Goal: Communication & Community: Connect with others

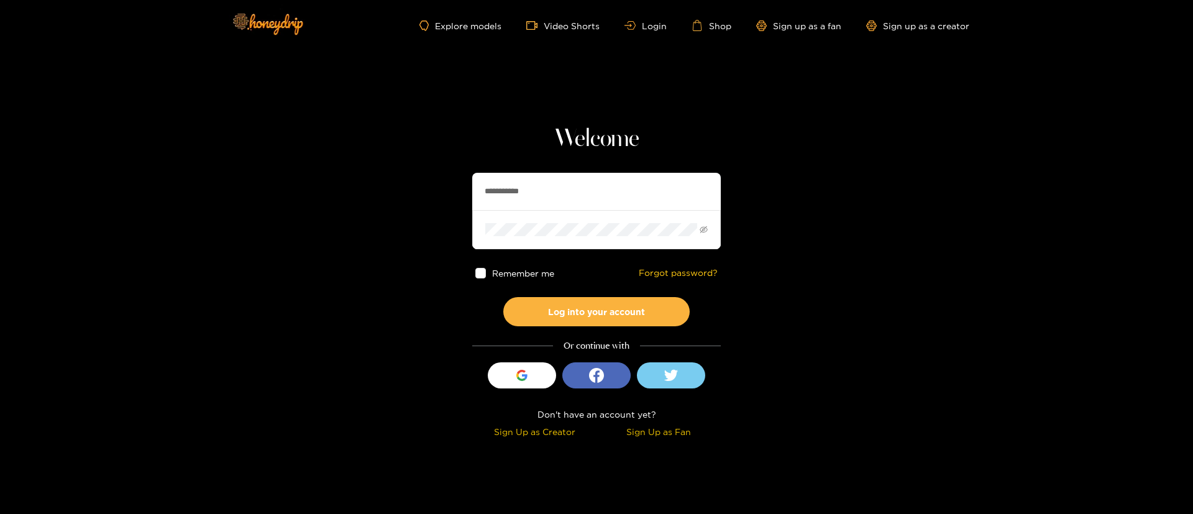
click at [617, 186] on input "**********" at bounding box center [596, 191] width 249 height 37
paste input "text"
type input "********"
click at [639, 301] on button "Log into your account" at bounding box center [596, 311] width 186 height 29
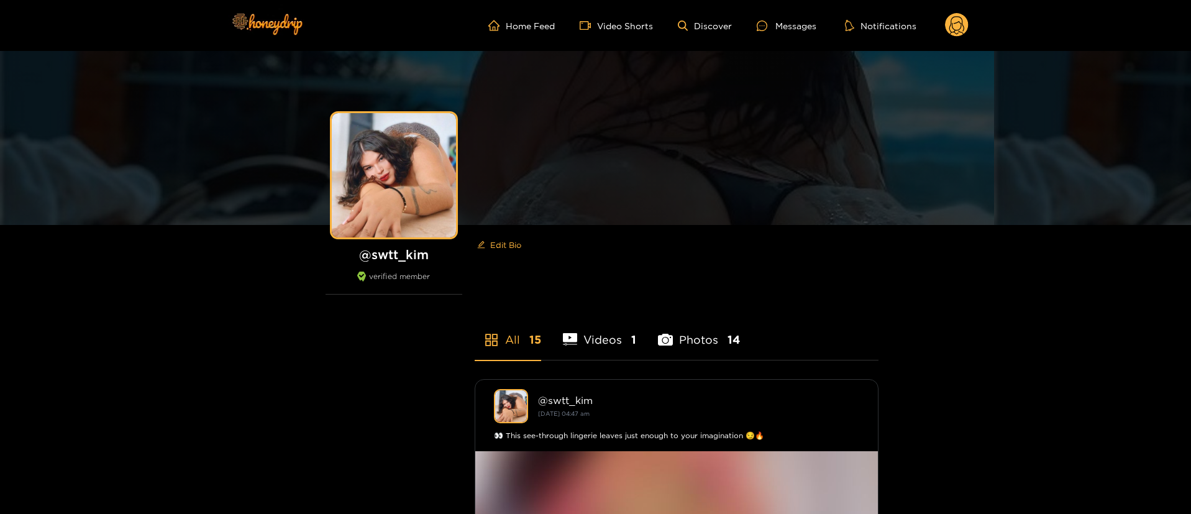
click at [961, 32] on circle at bounding box center [957, 25] width 24 height 24
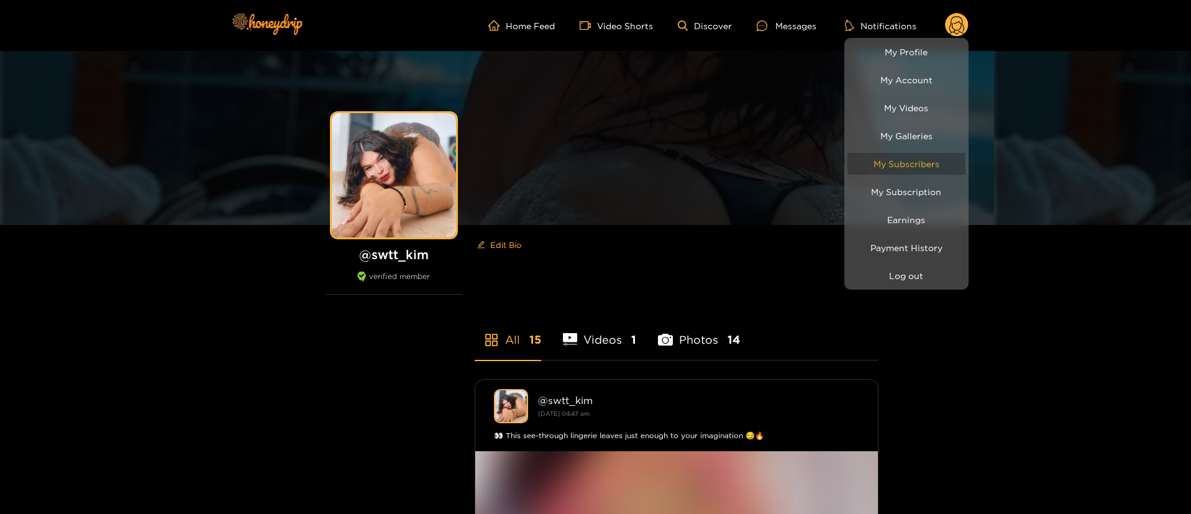
click at [898, 165] on link "My Subscribers" at bounding box center [906, 164] width 118 height 22
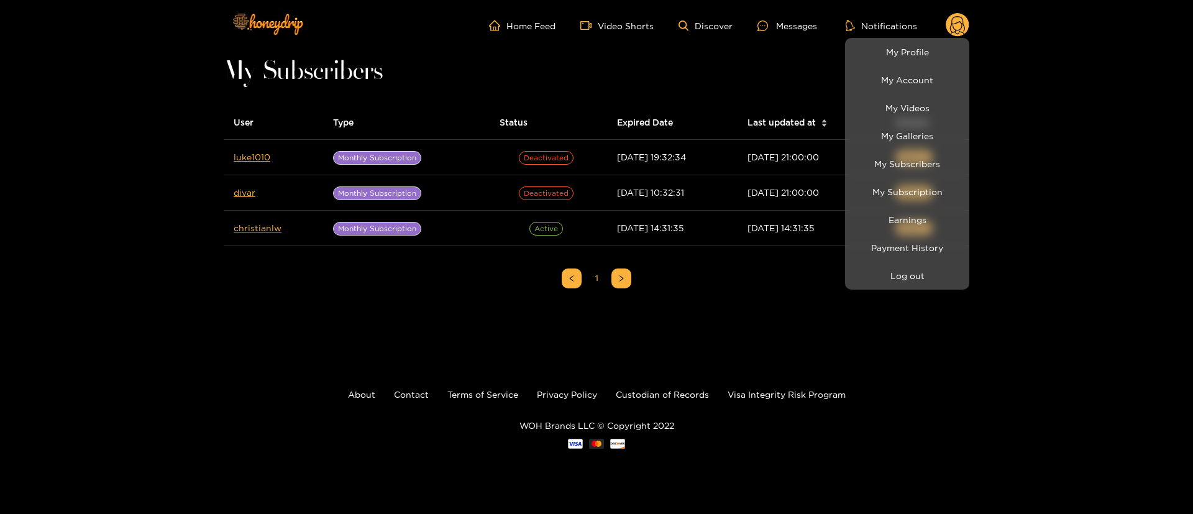
click at [145, 142] on div at bounding box center [596, 257] width 1193 height 514
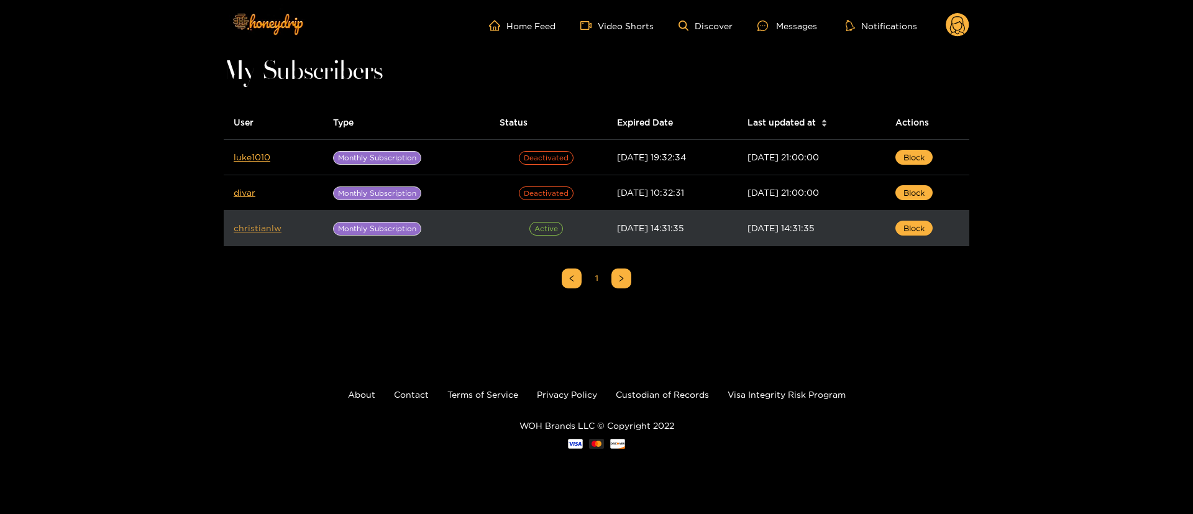
click at [268, 225] on link "christianlw" at bounding box center [258, 227] width 48 height 9
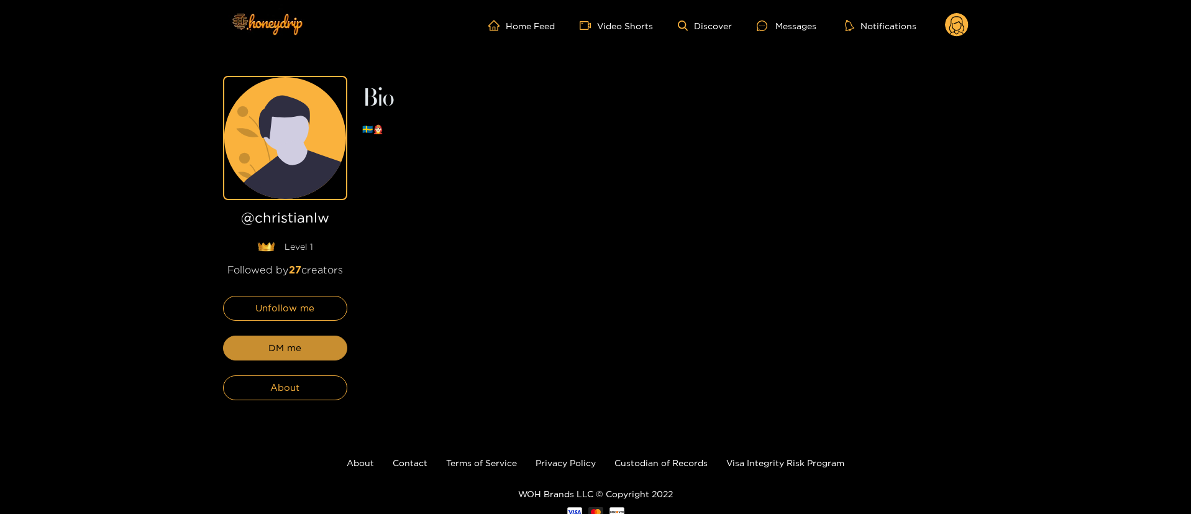
click at [293, 354] on span "DM me" at bounding box center [284, 347] width 33 height 15
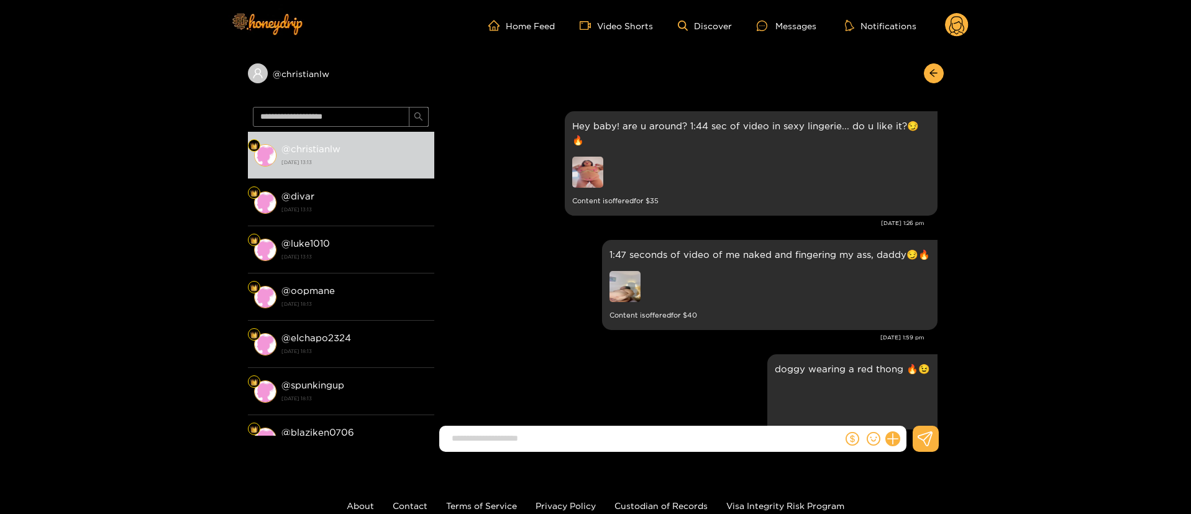
scroll to position [2239, 0]
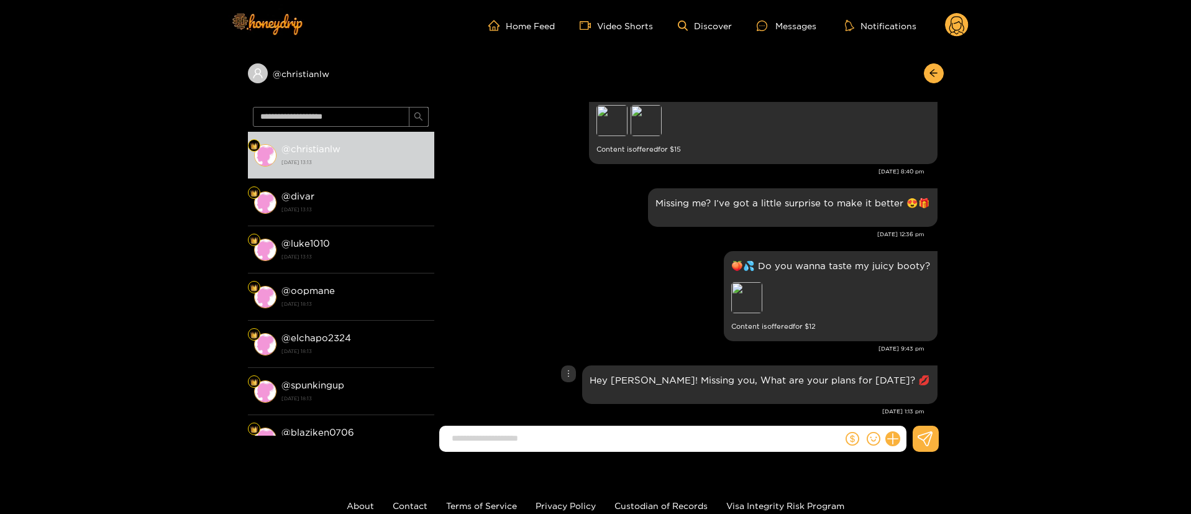
click at [549, 326] on div "🍑💦 Do you wanna taste my juicy booty? Preview Content is offered for $ 12" at bounding box center [688, 296] width 497 height 96
click at [581, 227] on div "Missing me? I’ve got a little surprise to make it better 😍🎁 [DATE] 12:36 pm" at bounding box center [688, 216] width 497 height 63
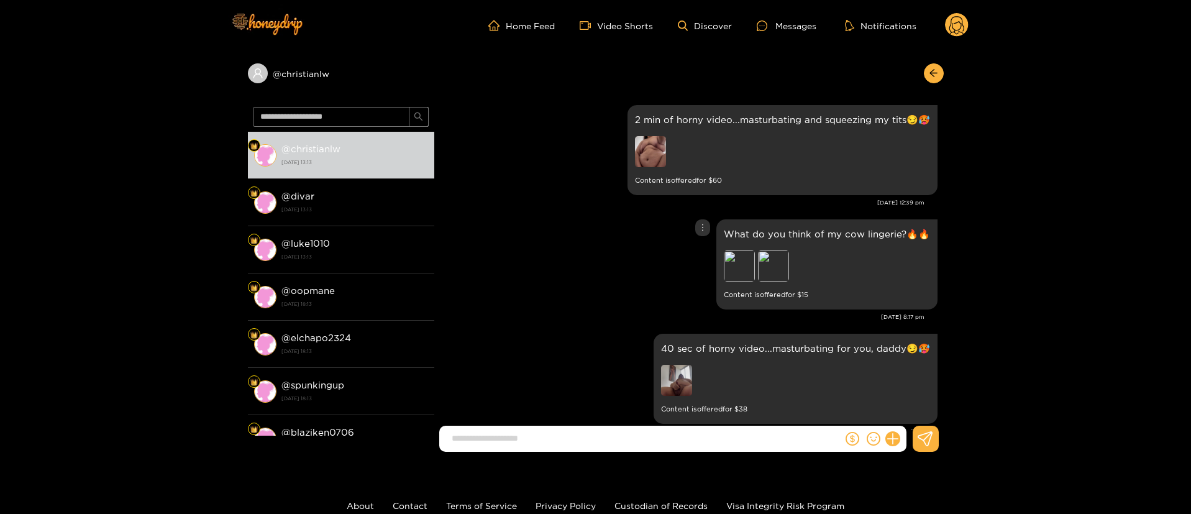
scroll to position [375, 0]
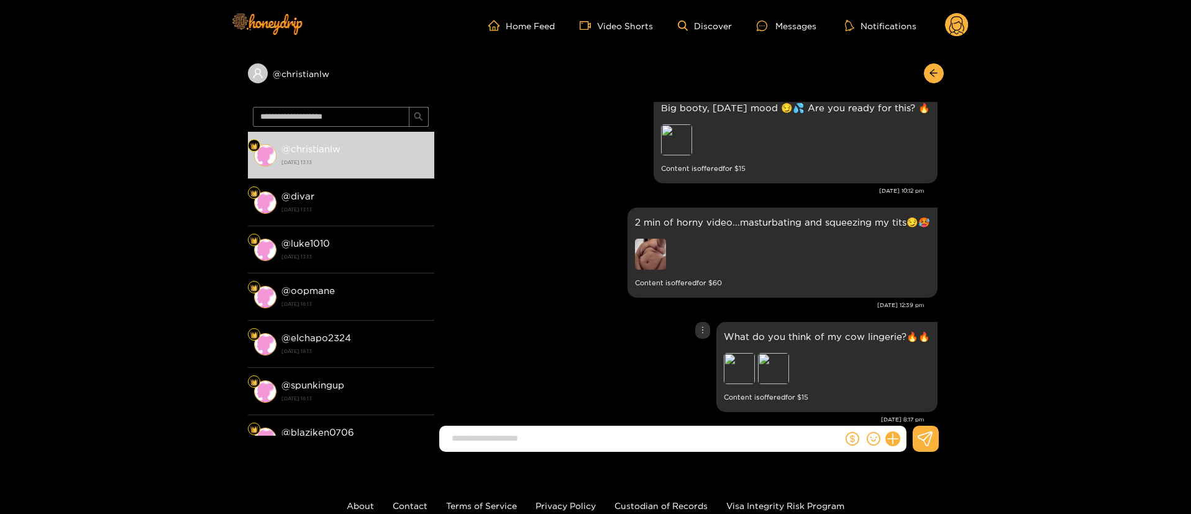
click at [562, 327] on div "What do you think of my cow lingerie?🔥🔥 Preview Preview Content is offered for …" at bounding box center [688, 367] width 497 height 96
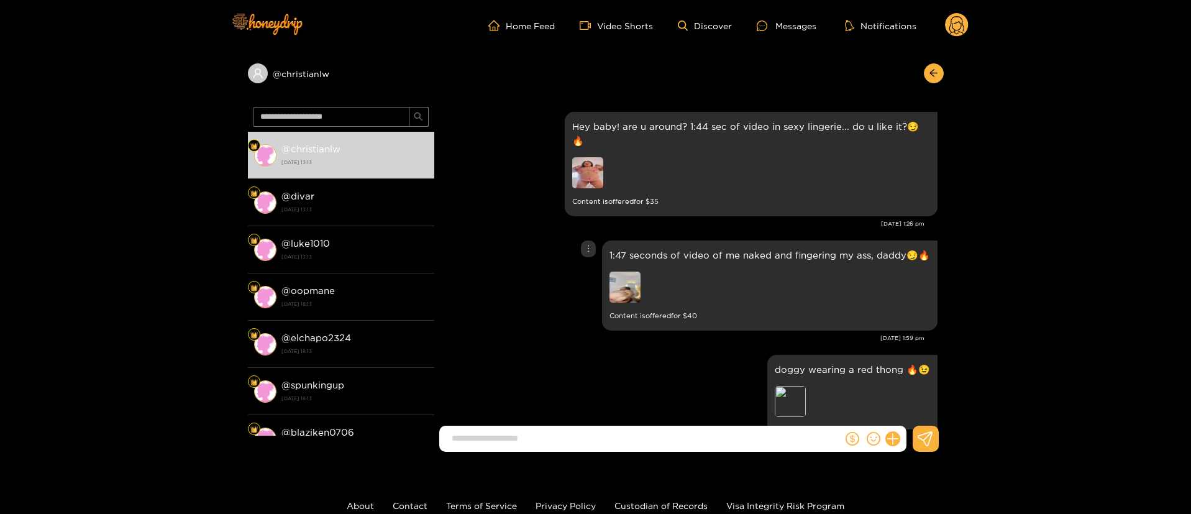
scroll to position [0, 0]
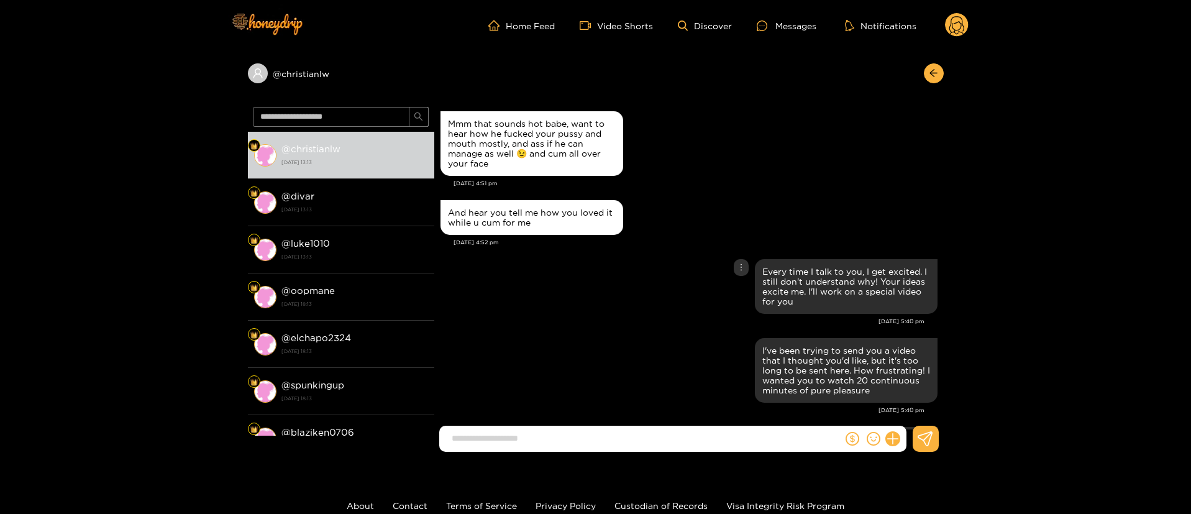
click at [567, 250] on div "And hear you tell me how you loved it while u cum for me [DATE] 4:52 pm" at bounding box center [688, 226] width 497 height 59
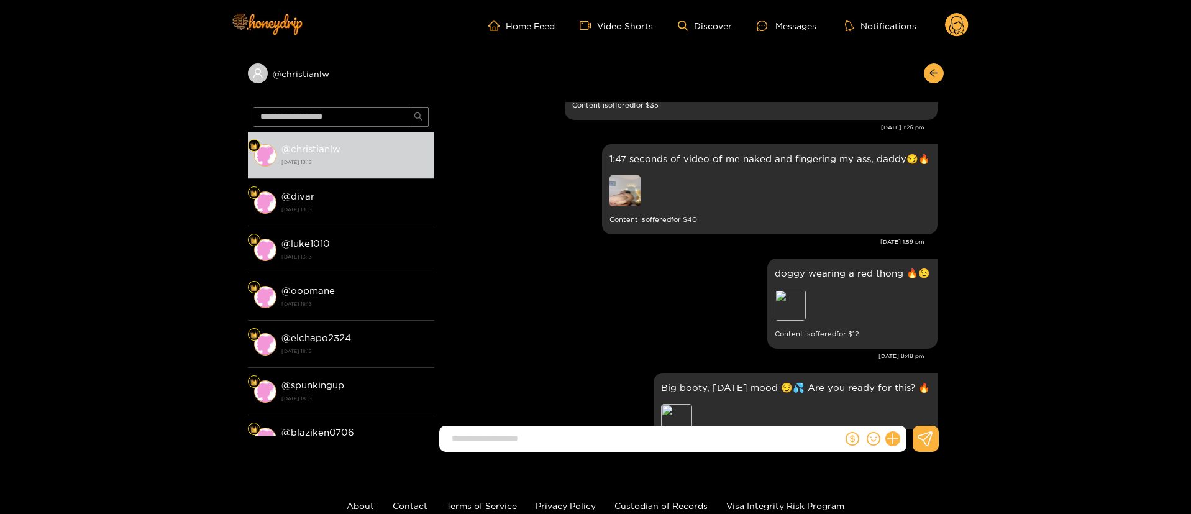
scroll to position [2796, 0]
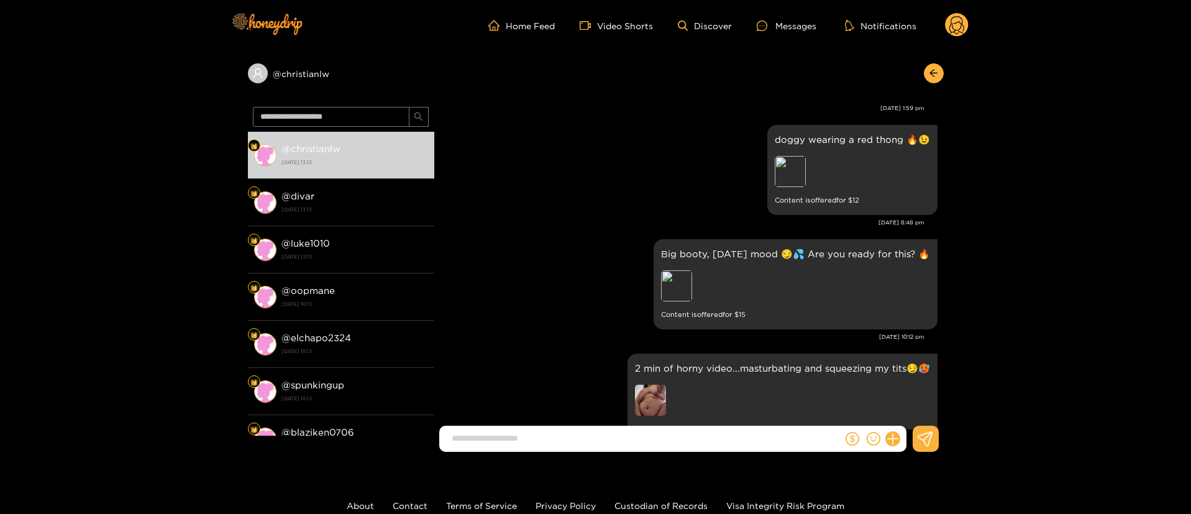
click at [1034, 192] on div "@ christianlw @ christianlw [DATE] 13:13 @ divar [DATE] 13:13 @ luke1010 [DATE]…" at bounding box center [595, 256] width 1191 height 411
click at [783, 172] on div "Preview" at bounding box center [790, 171] width 31 height 31
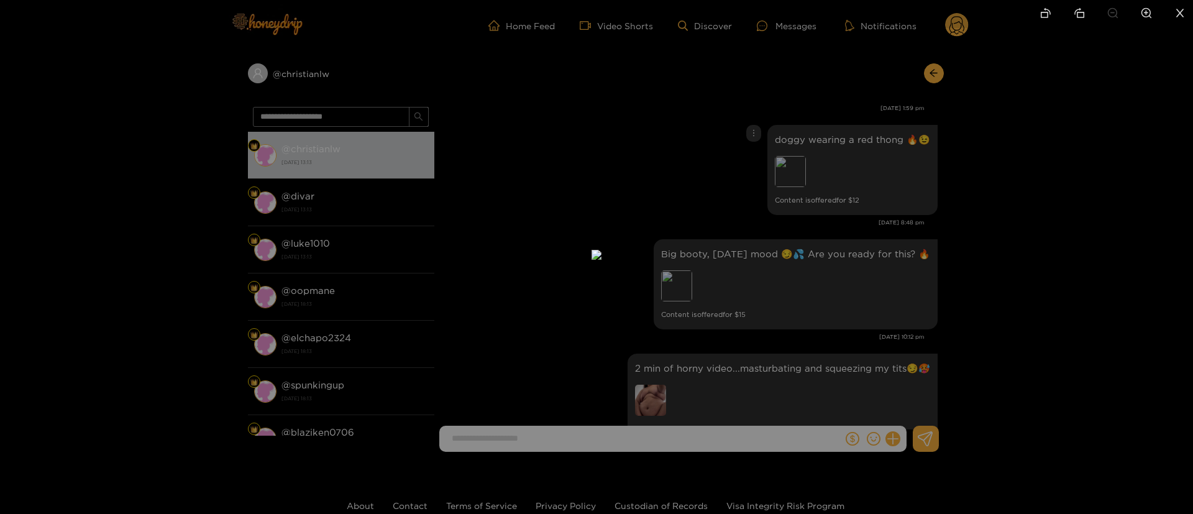
click at [946, 225] on div at bounding box center [596, 257] width 1193 height 514
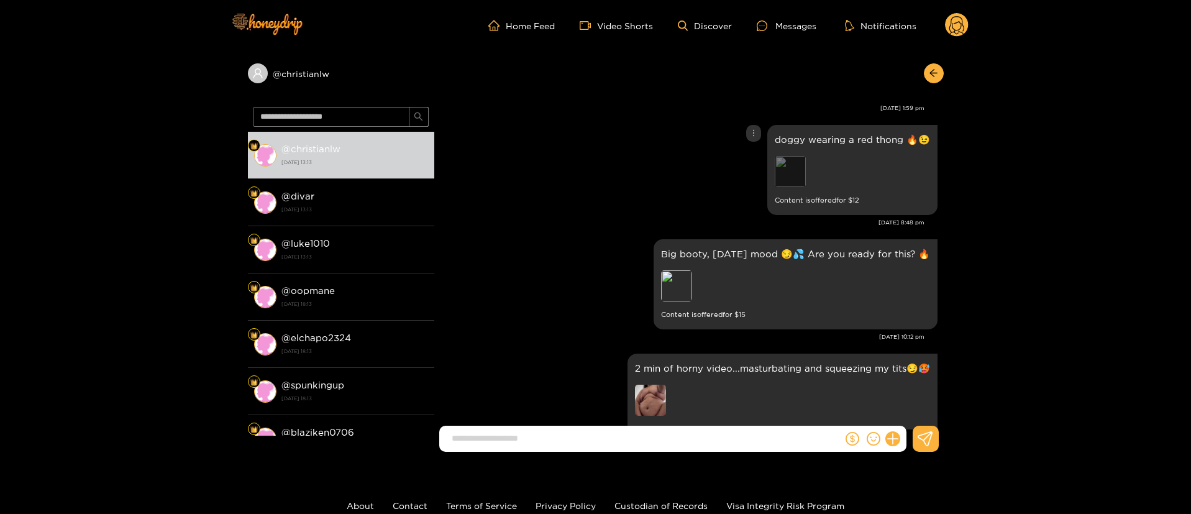
click at [790, 156] on div "Preview" at bounding box center [790, 171] width 31 height 31
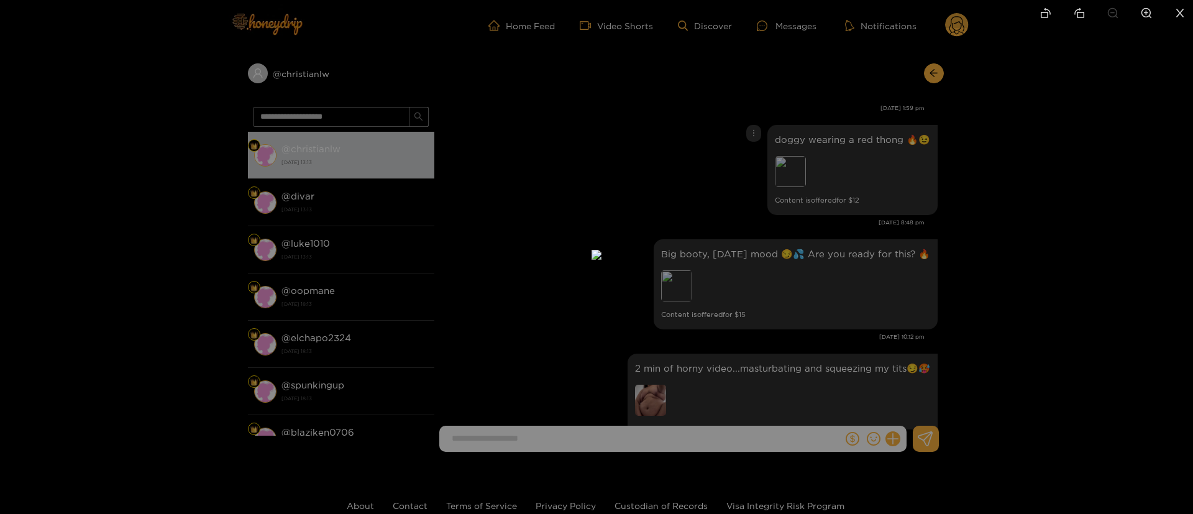
click at [938, 171] on div at bounding box center [596, 257] width 1193 height 514
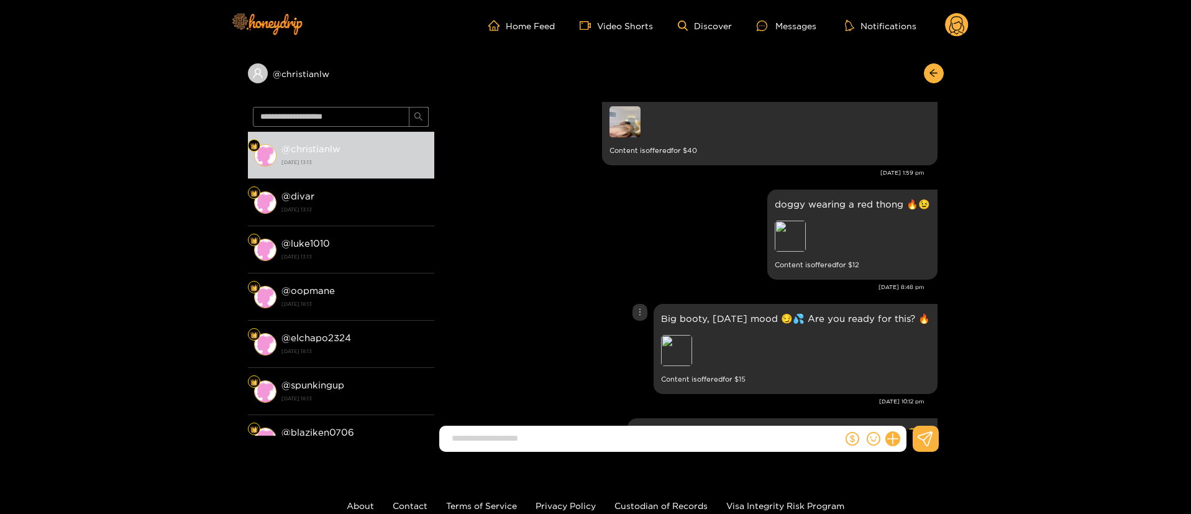
scroll to position [2703, 0]
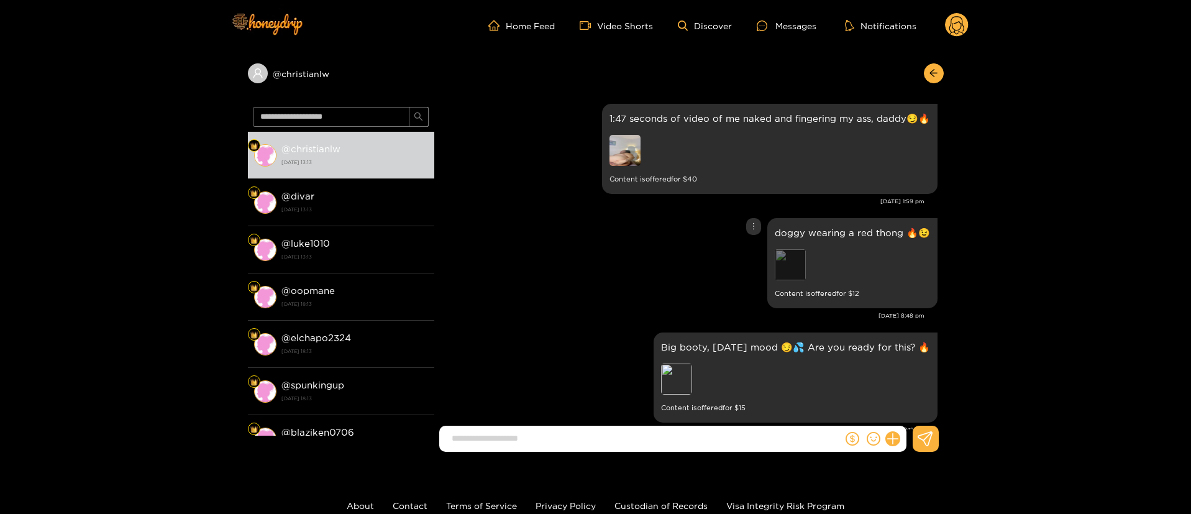
click at [793, 249] on div "Preview" at bounding box center [790, 264] width 31 height 31
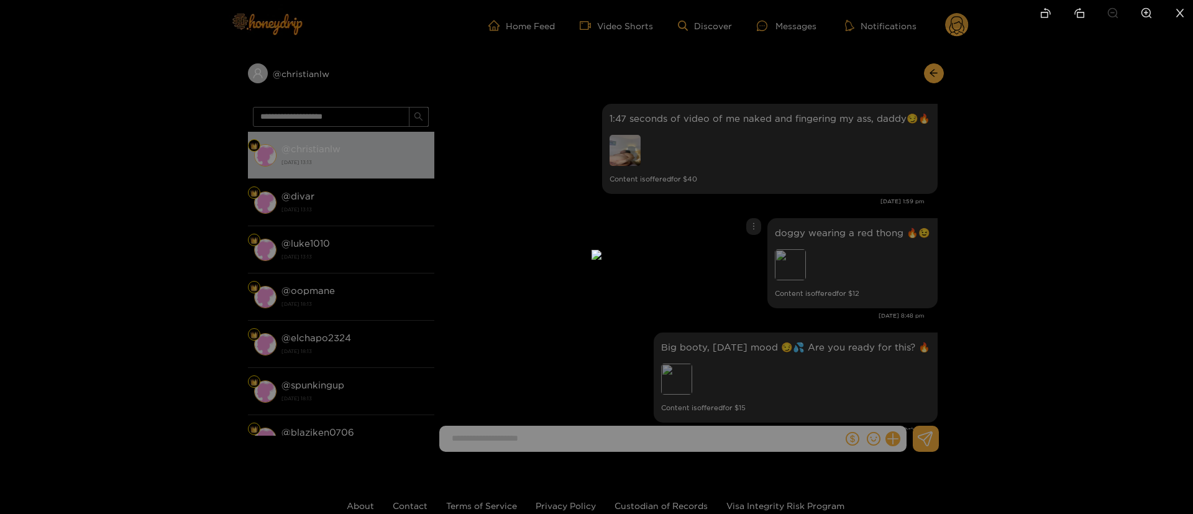
click at [873, 238] on div at bounding box center [596, 257] width 1193 height 514
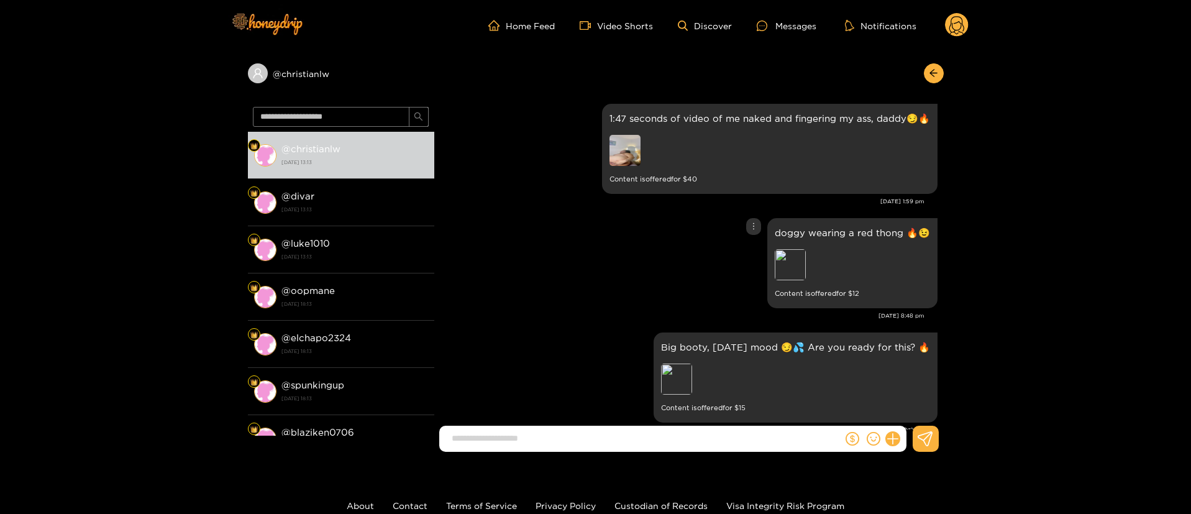
click at [851, 226] on p "doggy wearing a red thong 🔥😉" at bounding box center [852, 233] width 155 height 14
drag, startPoint x: 851, startPoint y: 214, endPoint x: 837, endPoint y: 214, distance: 14.3
click at [851, 226] on p "doggy wearing a red thong 🔥😉" at bounding box center [852, 233] width 155 height 14
copy p "doggy wearing a red thong 🔥😉"
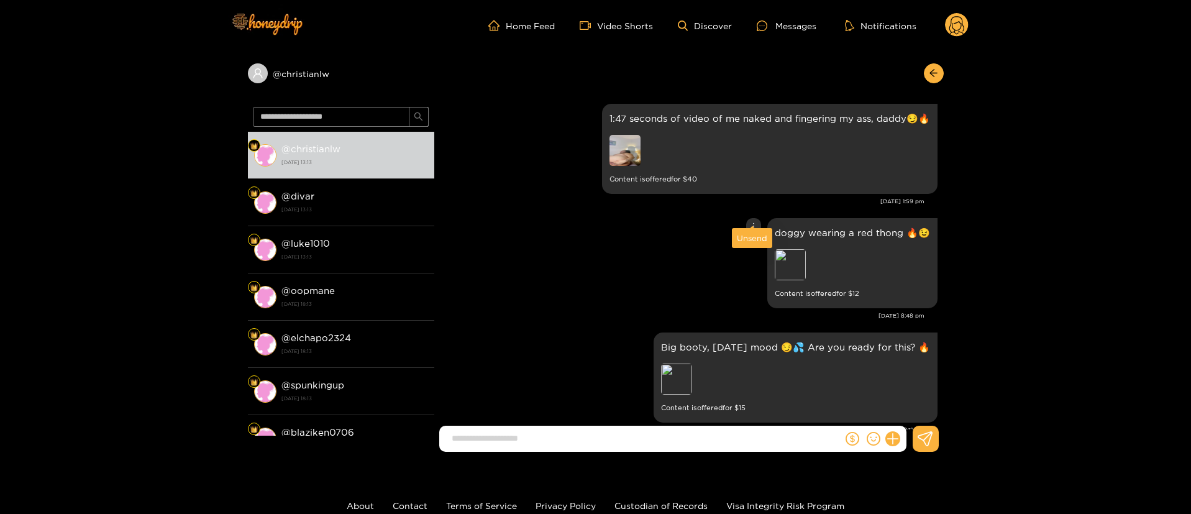
click at [750, 222] on icon "more" at bounding box center [753, 226] width 9 height 9
click at [744, 246] on div "Unsend" at bounding box center [752, 238] width 40 height 20
click at [744, 247] on div "Unsend" at bounding box center [752, 238] width 40 height 20
click at [744, 242] on div "Unsend" at bounding box center [752, 238] width 30 height 12
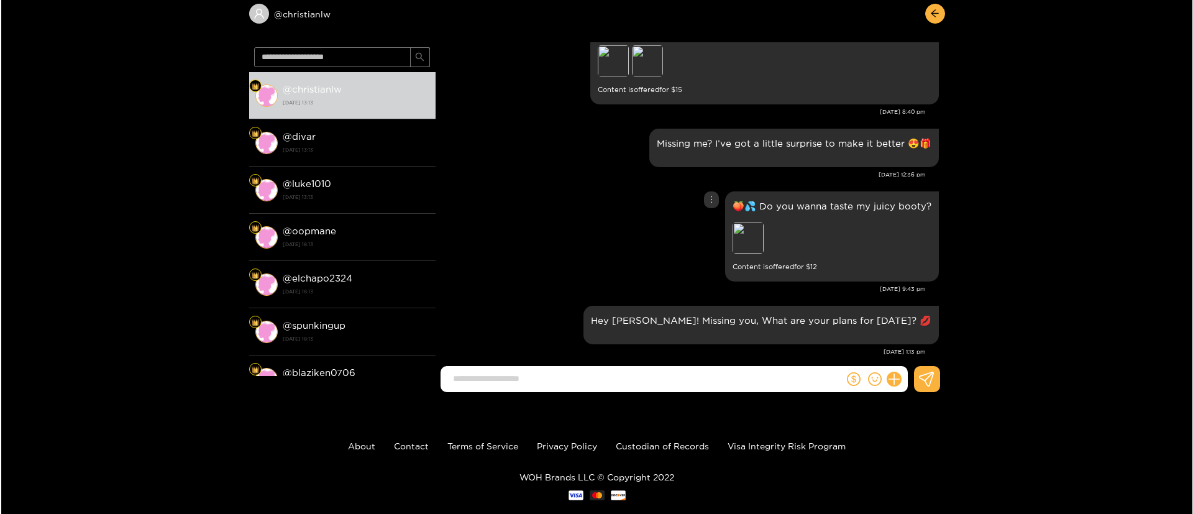
scroll to position [83, 0]
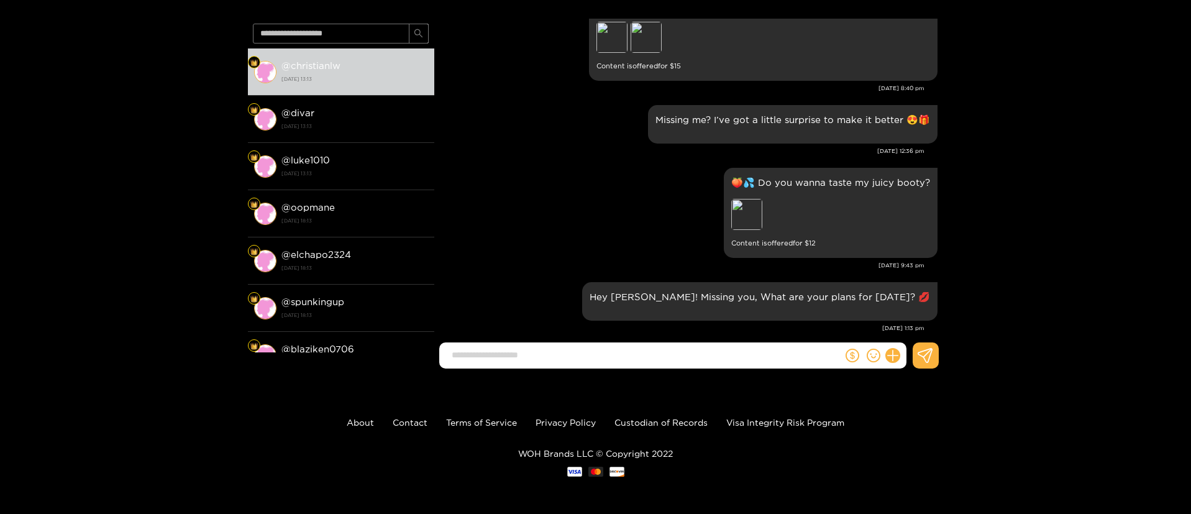
click at [887, 349] on div at bounding box center [874, 355] width 63 height 26
click at [888, 349] on button at bounding box center [892, 355] width 21 height 21
click at [906, 334] on button at bounding box center [915, 325] width 43 height 28
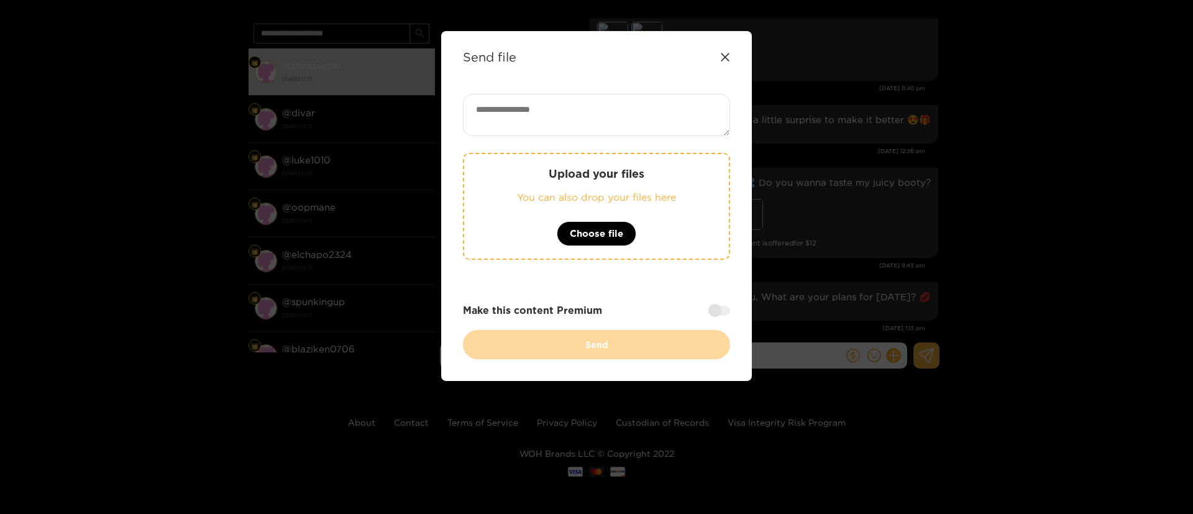
click at [528, 94] on textarea at bounding box center [596, 115] width 267 height 42
paste textarea "**********"
type textarea "**********"
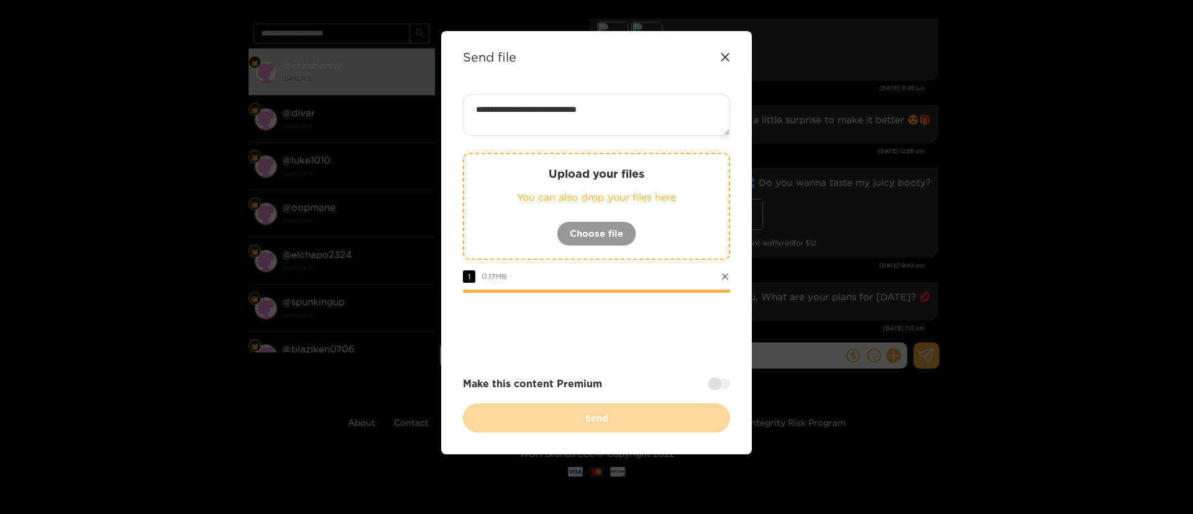
drag, startPoint x: 706, startPoint y: 376, endPoint x: 716, endPoint y: 382, distance: 11.7
click at [709, 375] on div "**********" at bounding box center [596, 263] width 267 height 339
click at [717, 386] on div at bounding box center [719, 384] width 22 height 10
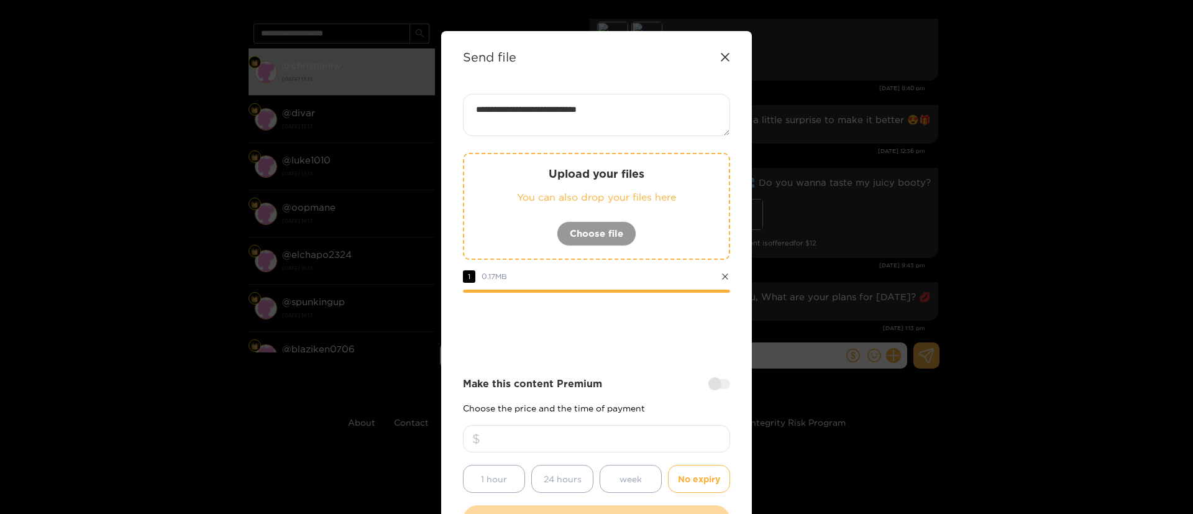
click at [694, 427] on input "number" at bounding box center [596, 438] width 267 height 27
type input "**"
click at [664, 345] on div at bounding box center [596, 327] width 267 height 50
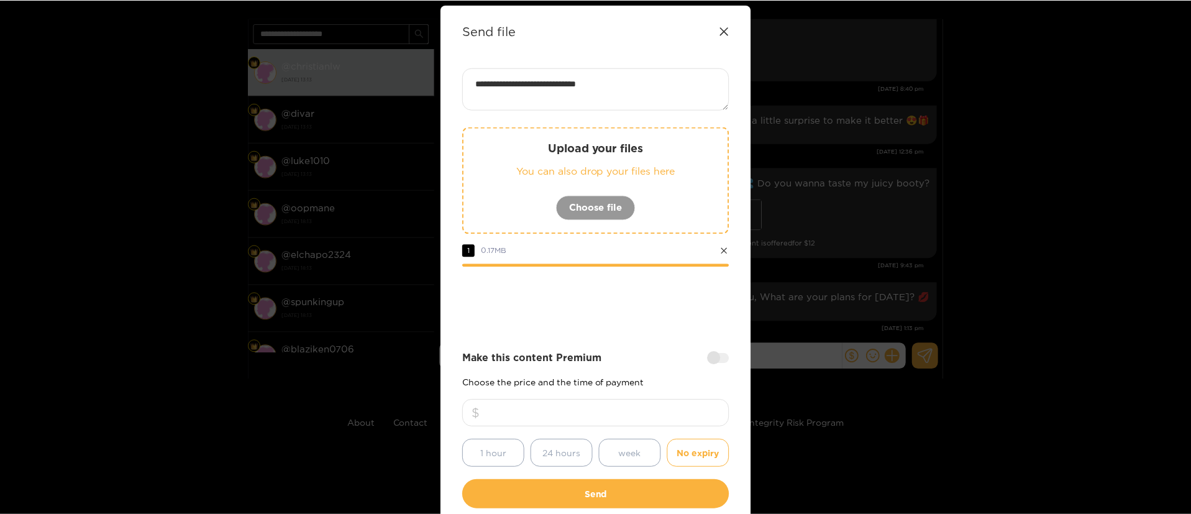
scroll to position [92, 0]
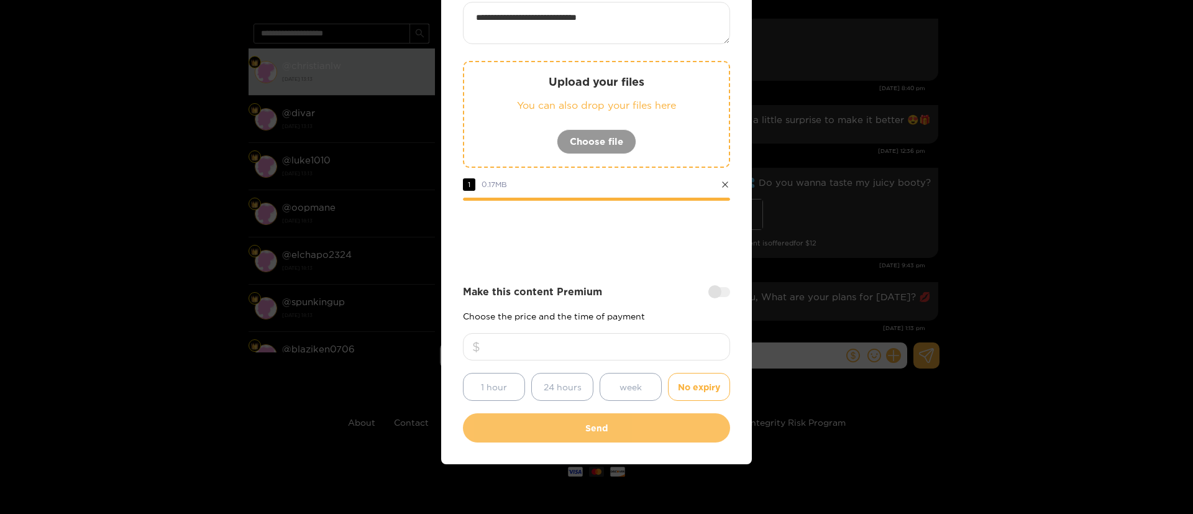
click at [650, 422] on button "Send" at bounding box center [596, 427] width 267 height 29
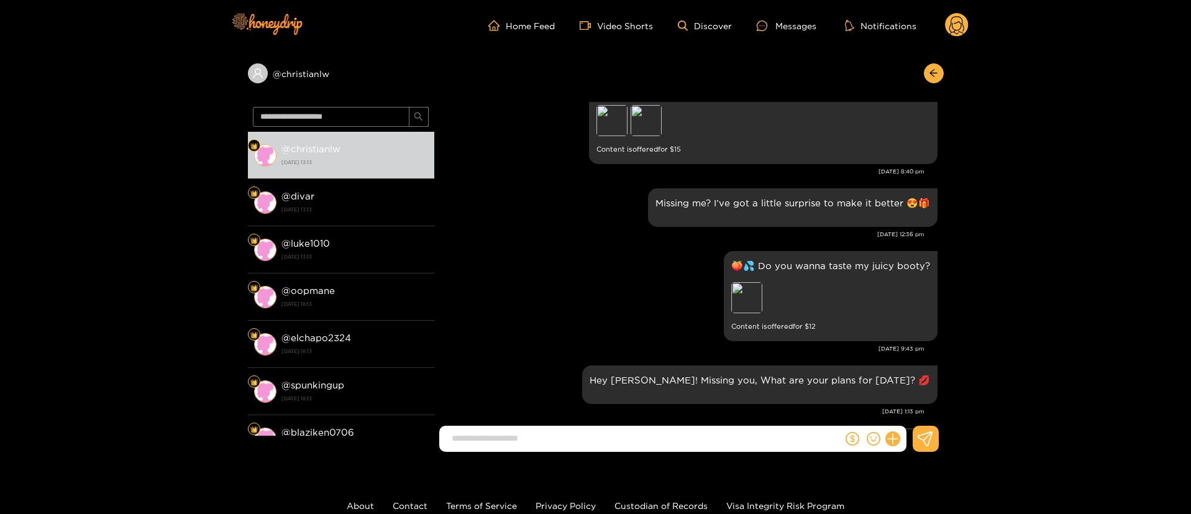
scroll to position [4404, 0]
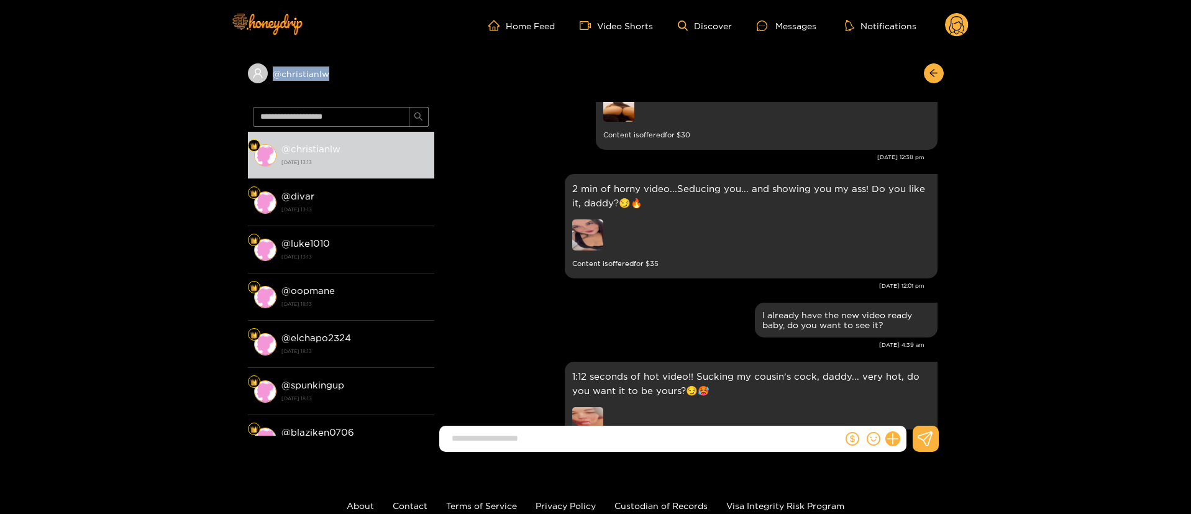
copy div "@ christianlw"
drag, startPoint x: 336, startPoint y: 70, endPoint x: 316, endPoint y: 15, distance: 58.2
click at [239, 72] on div "@ christianlw @ christianlw [DATE] 13:13 @ divar [DATE] 13:13 @ luke1010 [DATE]…" at bounding box center [595, 256] width 1191 height 411
click at [956, 20] on circle at bounding box center [957, 25] width 24 height 24
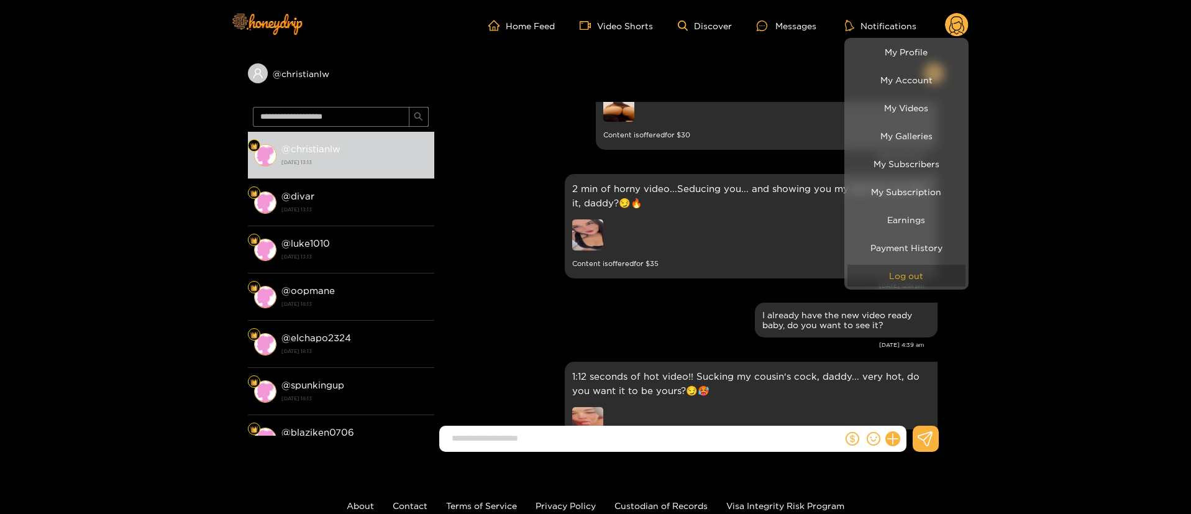
click at [908, 276] on button "Log out" at bounding box center [906, 276] width 118 height 22
